Goal: Task Accomplishment & Management: Use online tool/utility

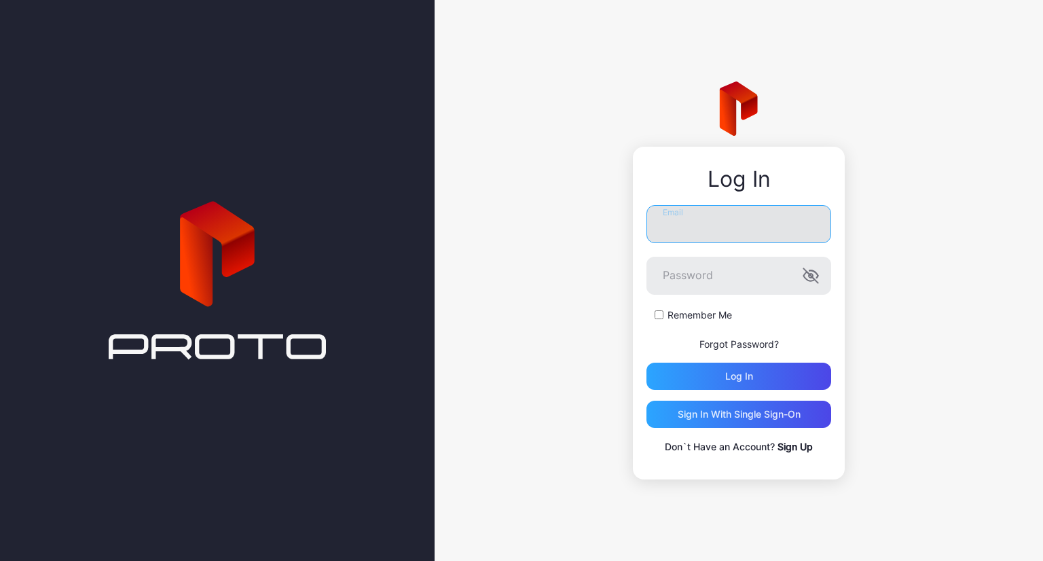
click at [701, 238] on input "Email" at bounding box center [738, 224] width 185 height 38
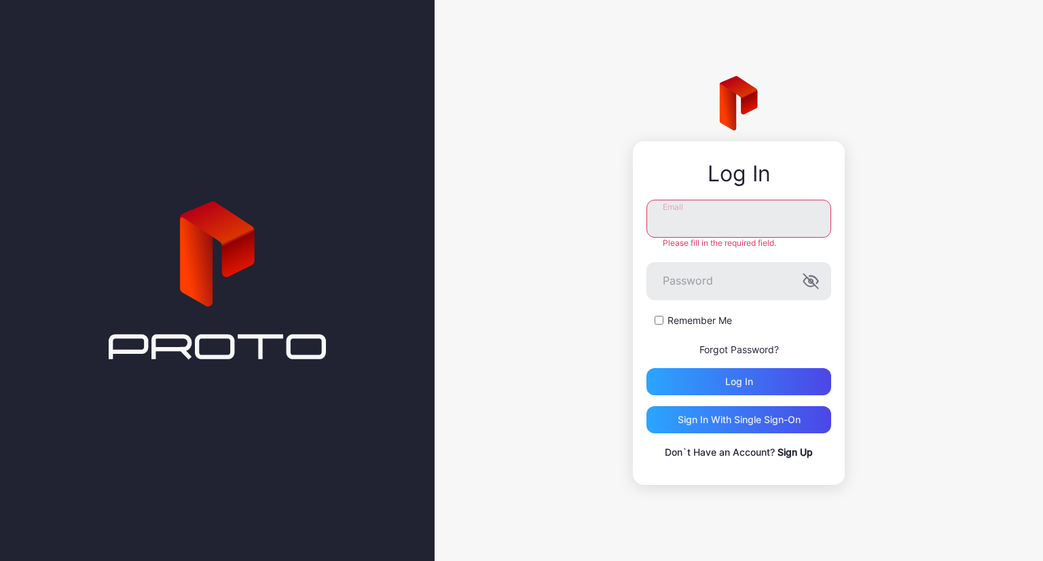
paste input "**********"
click at [720, 218] on input "**********" at bounding box center [738, 219] width 185 height 38
type input "**********"
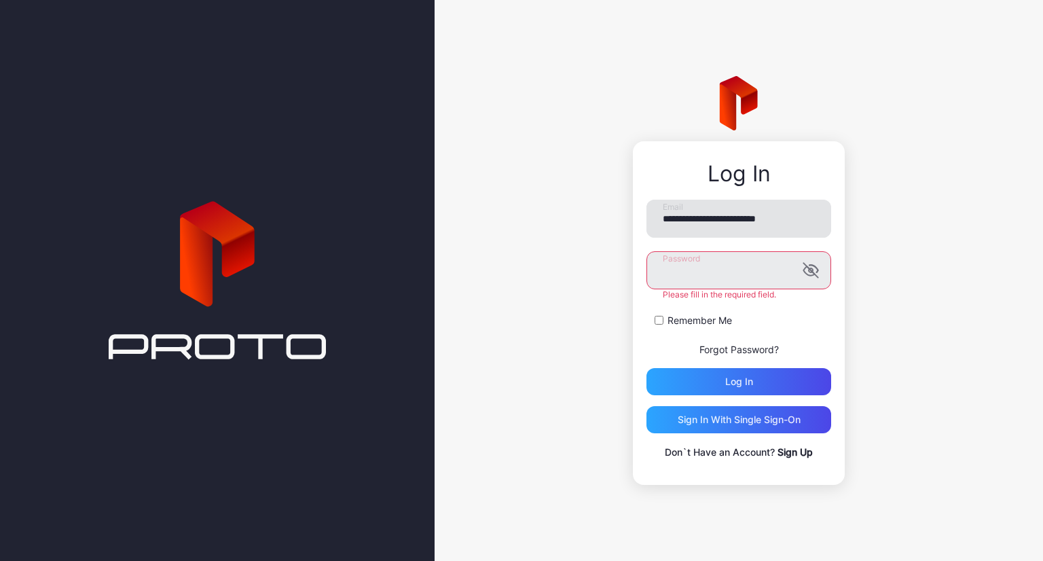
click at [646, 368] on button "Log in" at bounding box center [738, 381] width 185 height 27
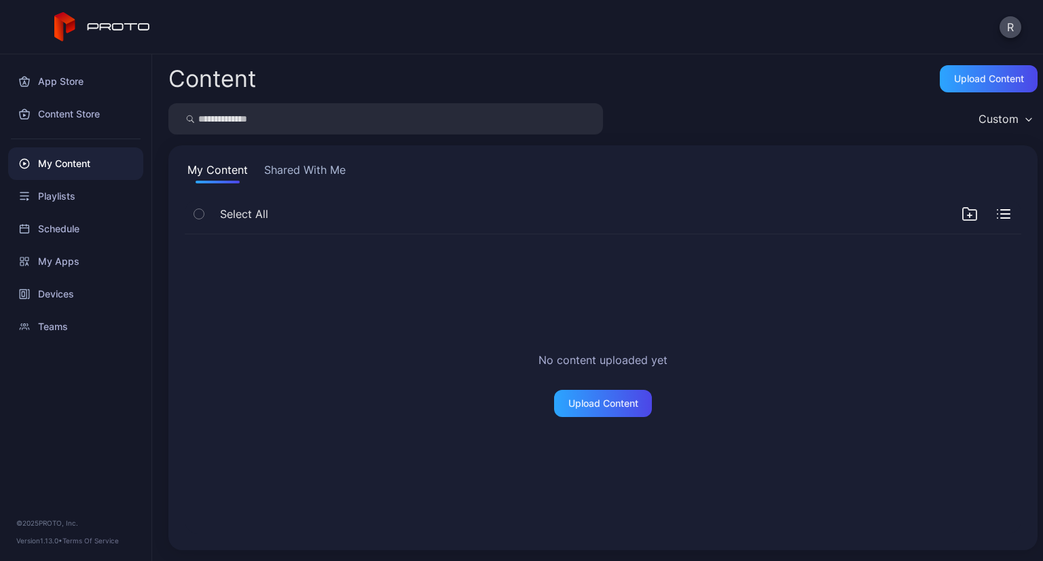
click at [318, 168] on button "Shared With Me" at bounding box center [304, 173] width 87 height 22
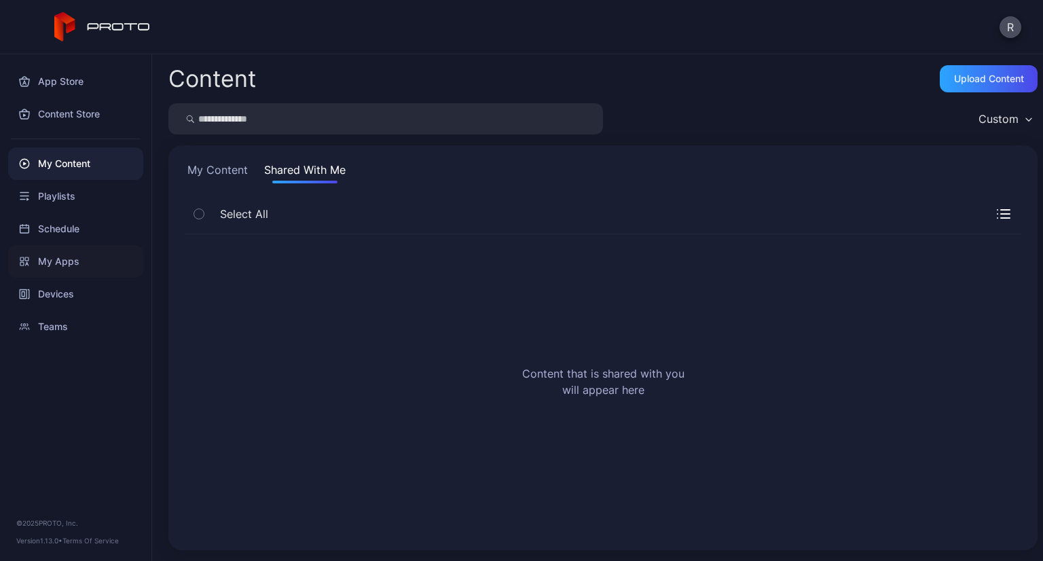
click at [86, 267] on div "My Apps" at bounding box center [75, 261] width 135 height 33
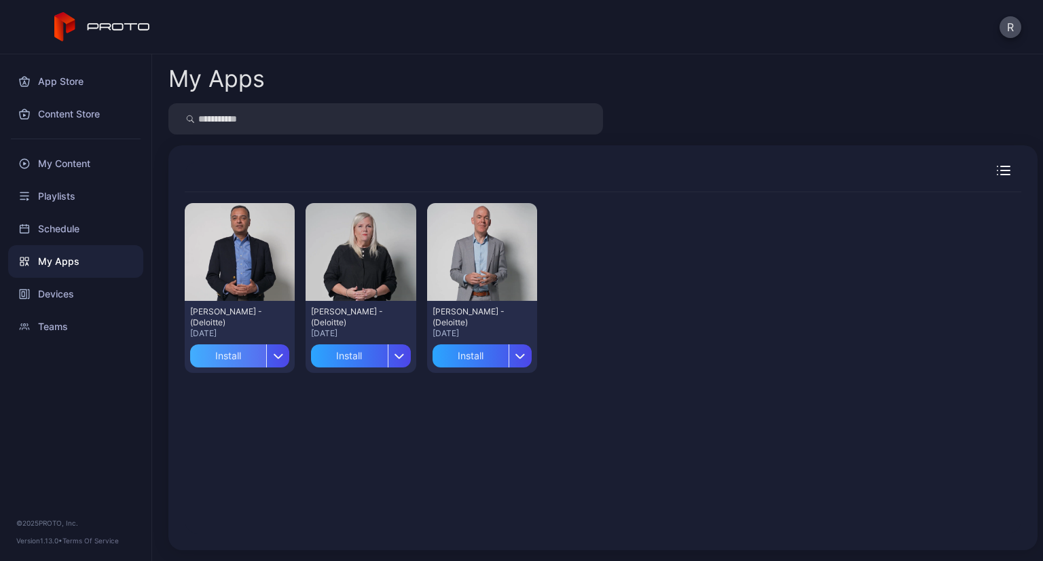
click at [244, 354] on div "Install" at bounding box center [228, 355] width 76 height 23
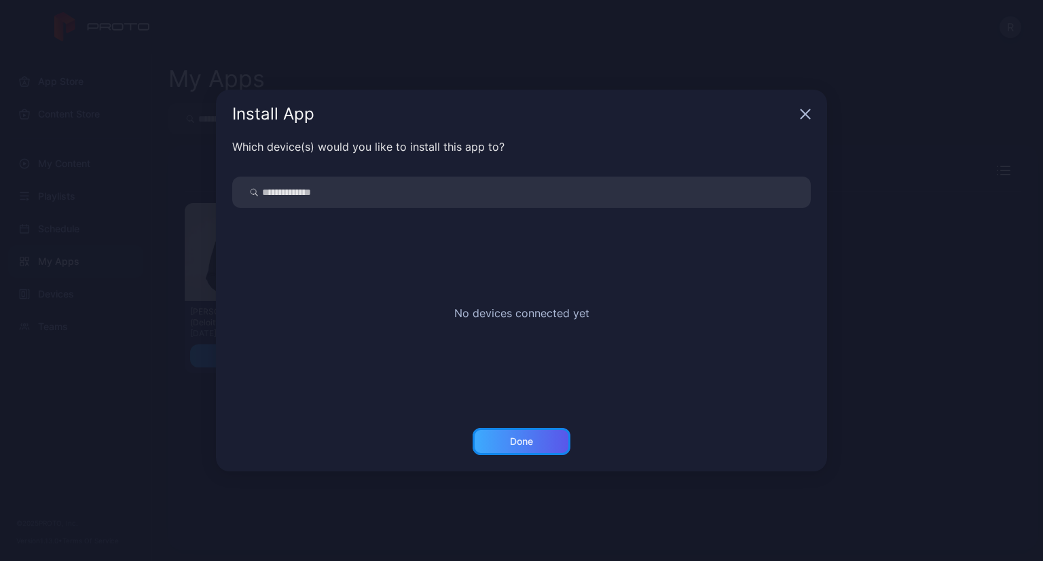
click at [525, 443] on div "Done" at bounding box center [521, 441] width 23 height 11
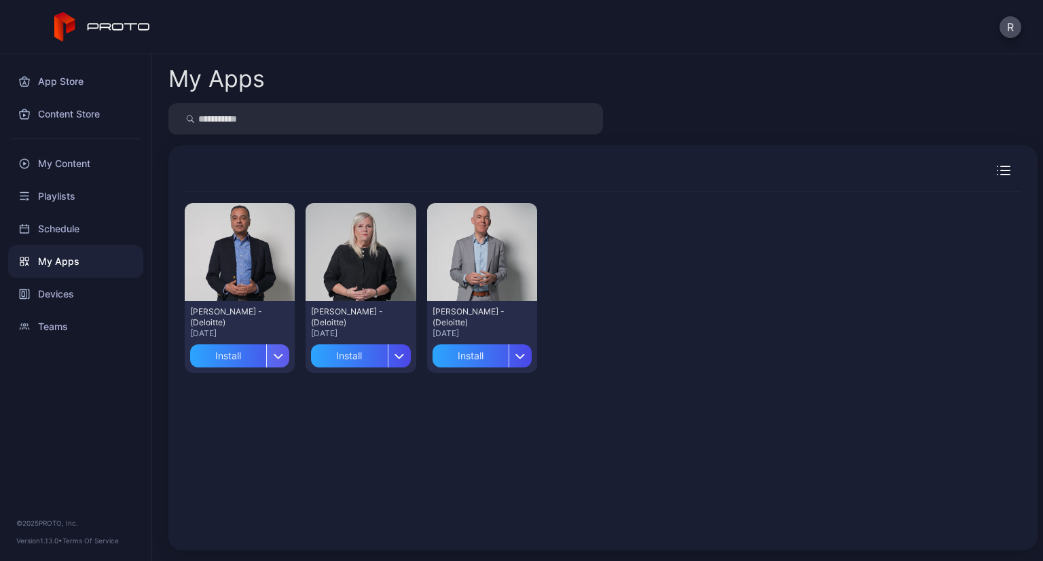
click at [284, 359] on div "button" at bounding box center [277, 355] width 23 height 23
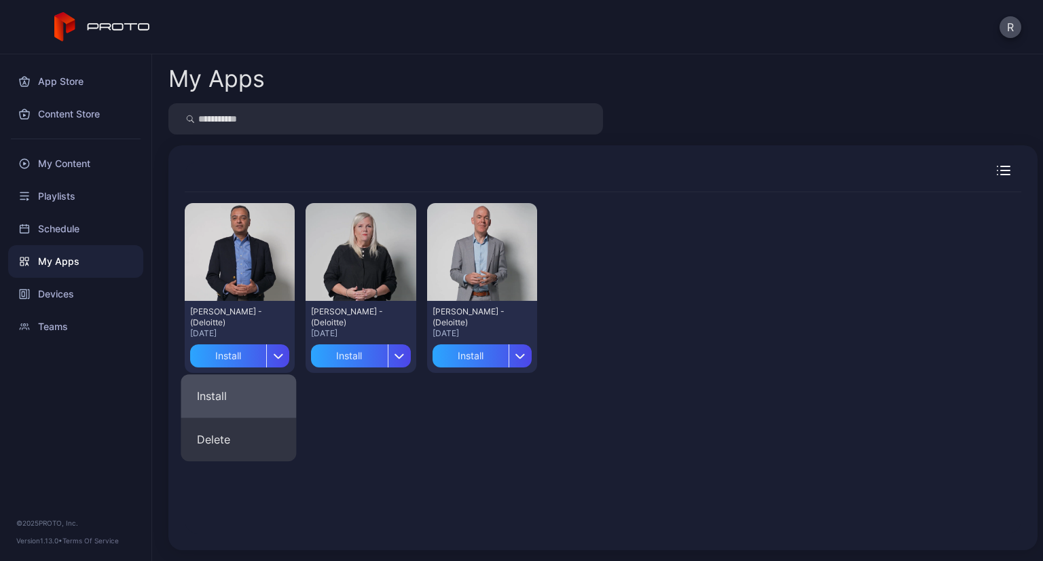
click at [263, 403] on button "Install" at bounding box center [238, 395] width 115 height 43
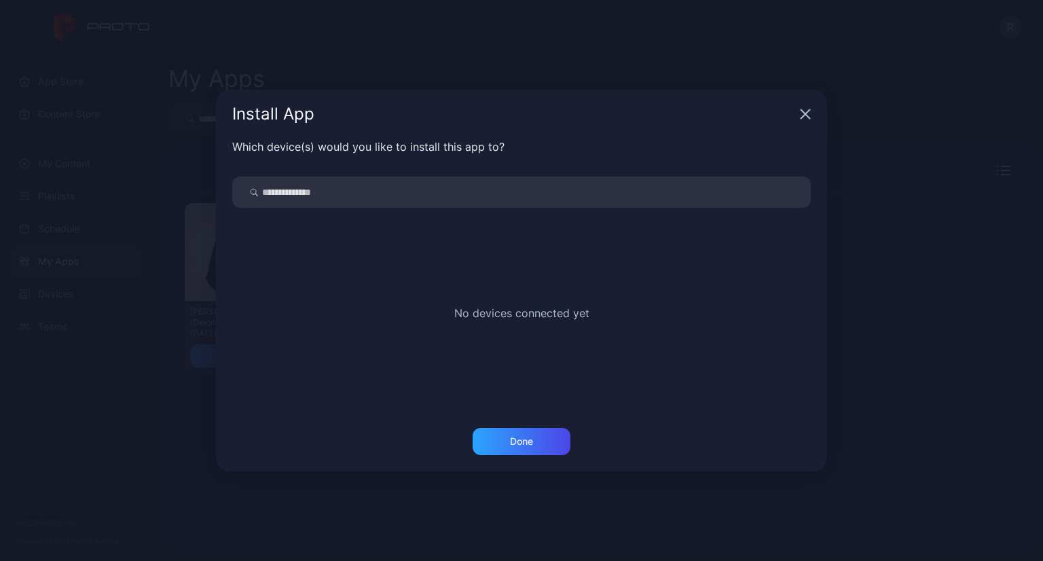
click at [625, 201] on input "search" at bounding box center [521, 191] width 578 height 31
click at [806, 117] on icon "button" at bounding box center [805, 114] width 9 height 9
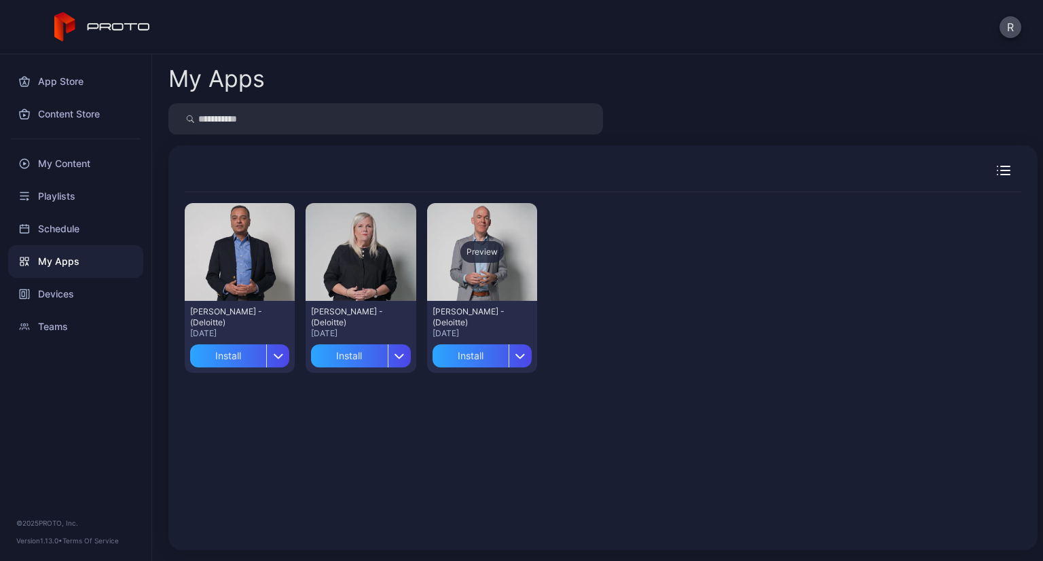
click at [474, 259] on div "Preview" at bounding box center [481, 252] width 43 height 22
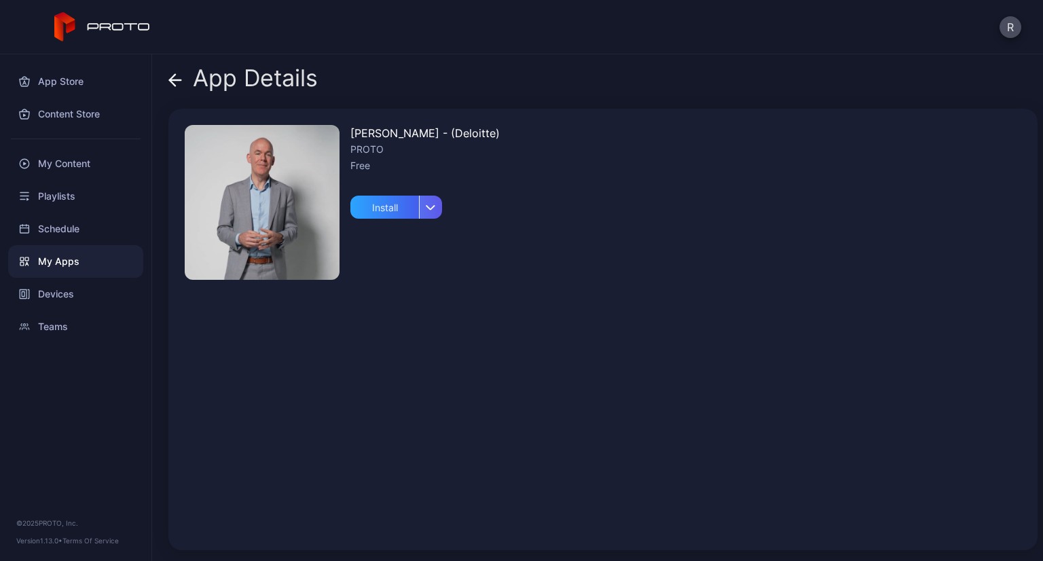
click at [429, 213] on div "button" at bounding box center [430, 206] width 23 height 23
click at [250, 190] on img at bounding box center [262, 202] width 155 height 155
click at [361, 141] on div "PROTO" at bounding box center [424, 149] width 149 height 16
click at [364, 204] on div "Install" at bounding box center [384, 206] width 69 height 23
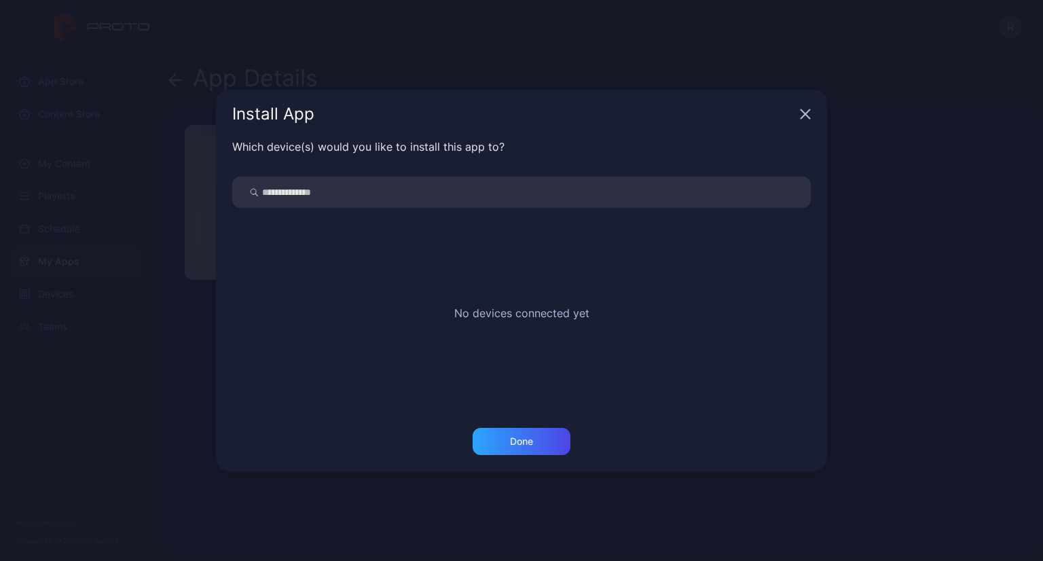
click at [800, 112] on icon "button" at bounding box center [805, 114] width 11 height 11
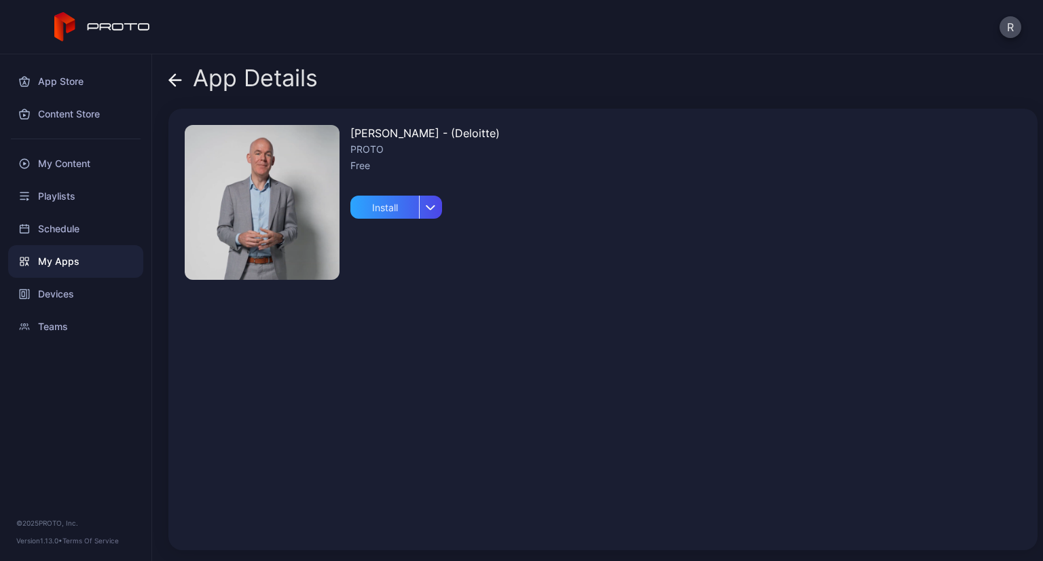
click at [168, 69] on span at bounding box center [175, 78] width 14 height 26
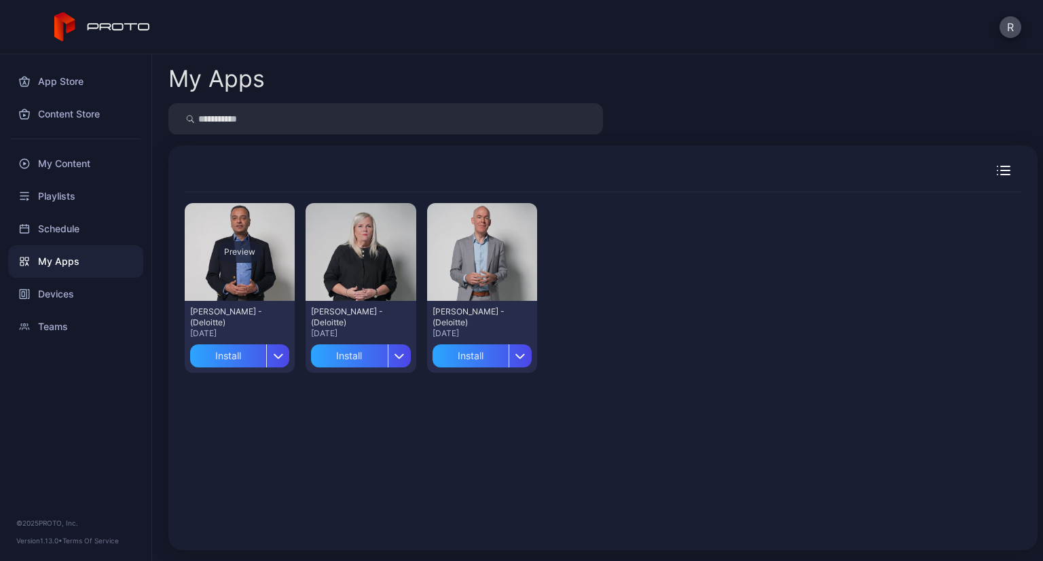
click at [203, 234] on div "Preview" at bounding box center [240, 252] width 110 height 98
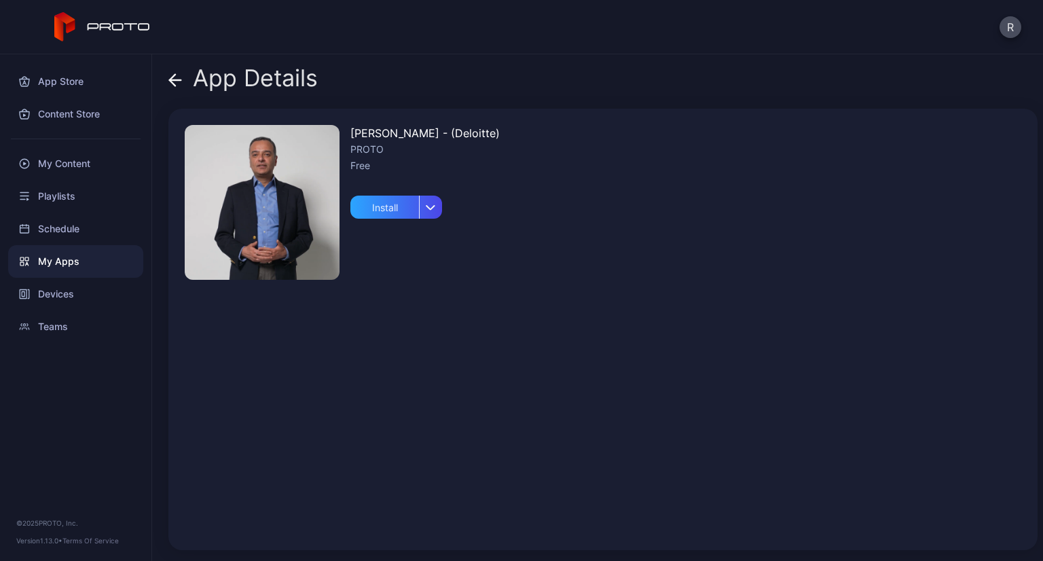
click at [247, 177] on img at bounding box center [262, 202] width 155 height 155
click at [172, 75] on icon at bounding box center [175, 80] width 14 height 14
